Goal: Find specific page/section: Find specific page/section

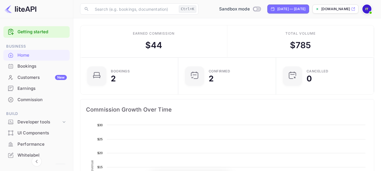
click at [43, 69] on div "Bookings" at bounding box center [41, 66] width 49 height 6
